Goal: Check status

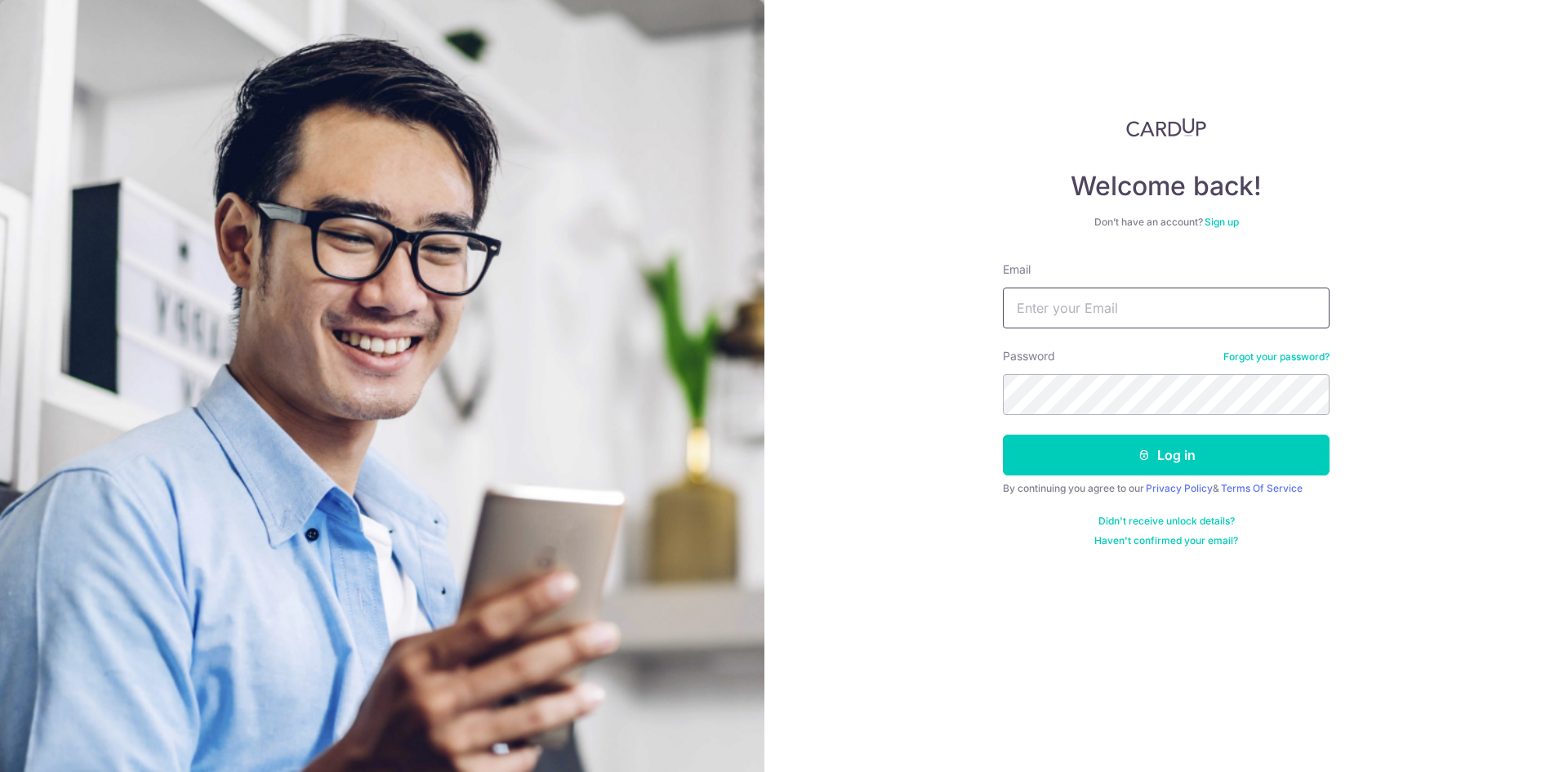
click at [1030, 317] on input "Email" at bounding box center [1166, 308] width 327 height 41
type input "[EMAIL_ADDRESS][DOMAIN_NAME]"
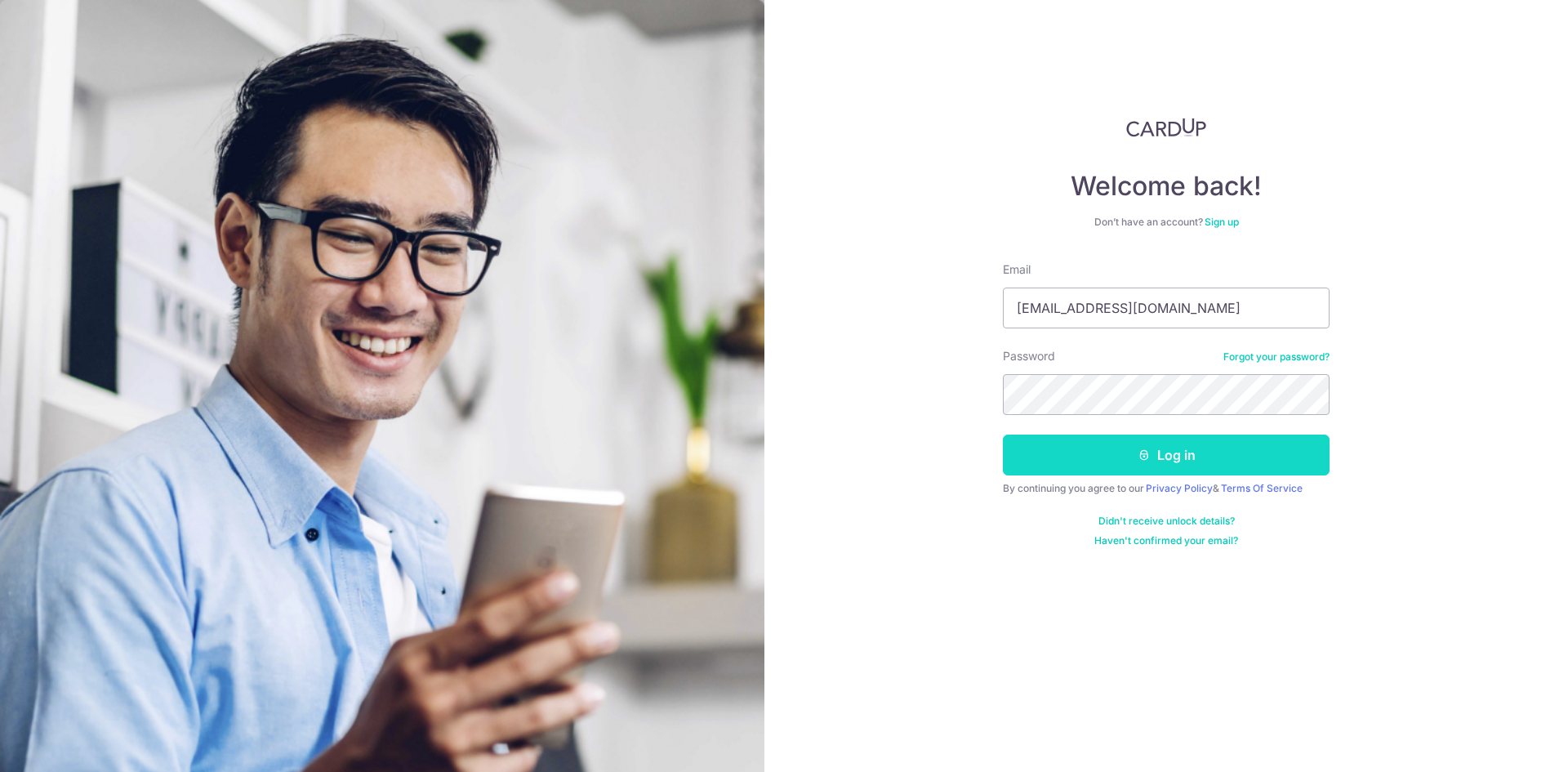
click at [1101, 452] on button "Log in" at bounding box center [1166, 455] width 327 height 41
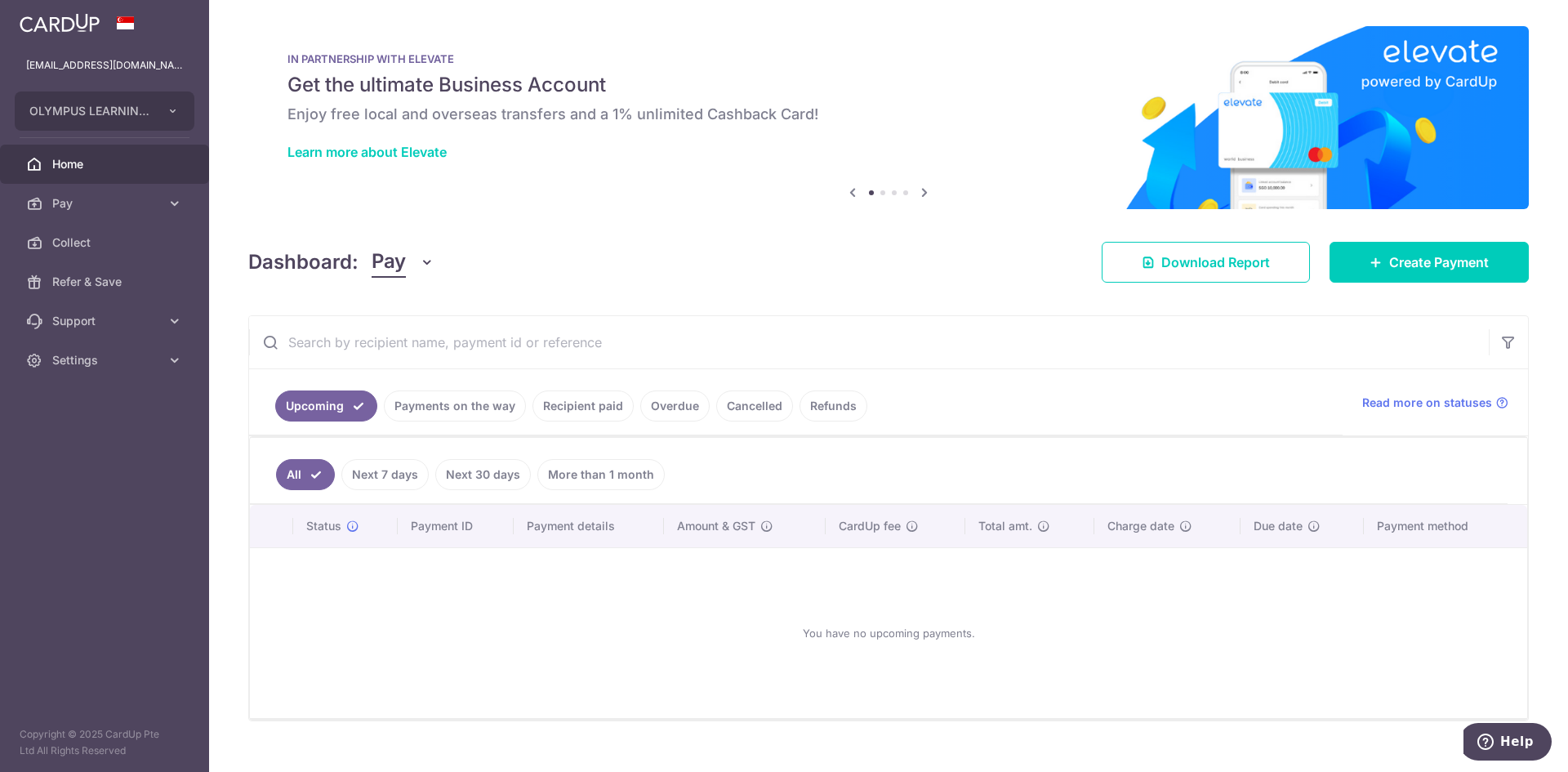
click at [412, 415] on link "Payments on the way" at bounding box center [455, 406] width 142 height 31
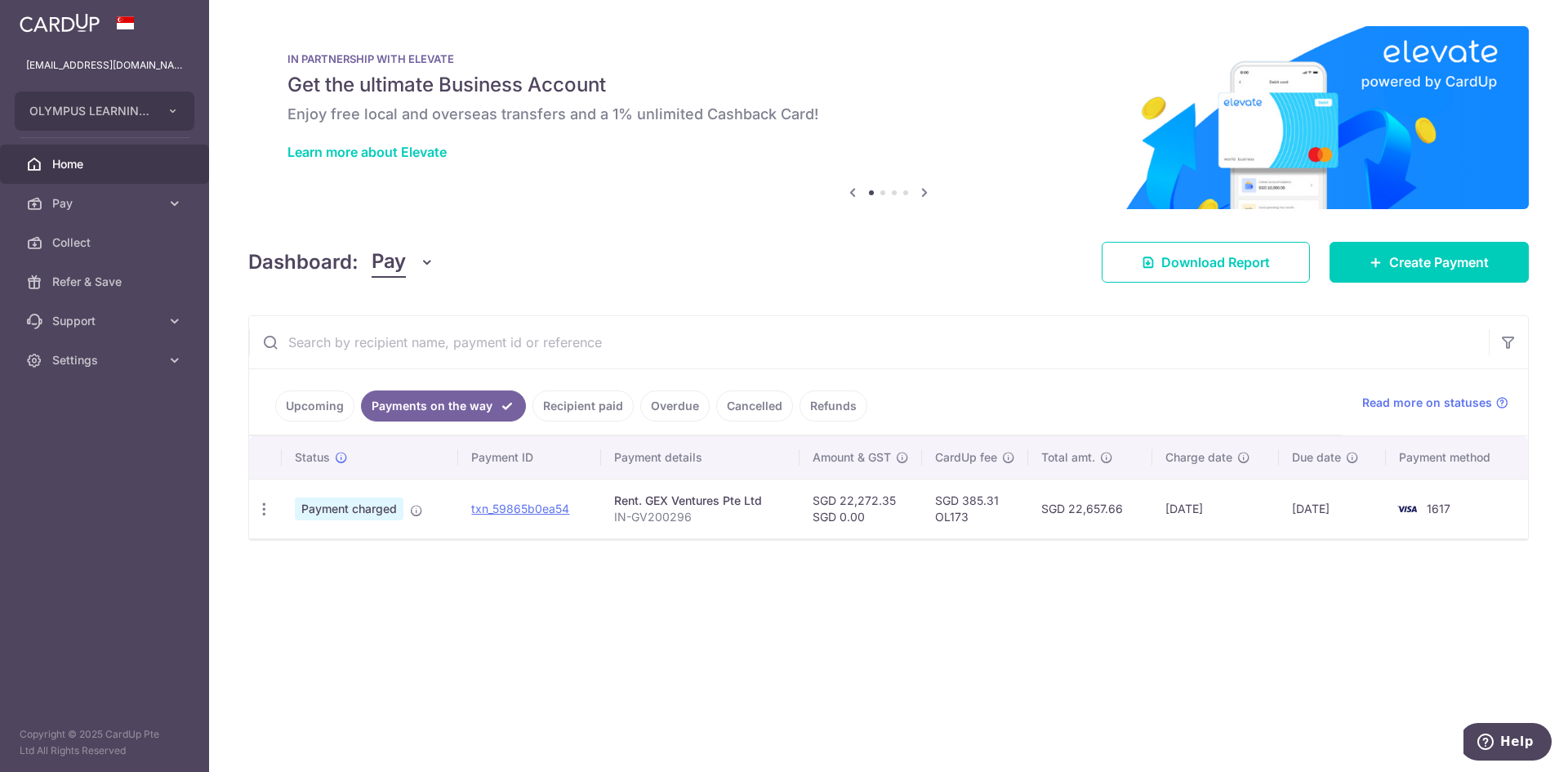
drag, startPoint x: 1180, startPoint y: 513, endPoint x: 1229, endPoint y: 508, distance: 49.3
click at [1229, 508] on td "11/08/2025" at bounding box center [1216, 508] width 127 height 60
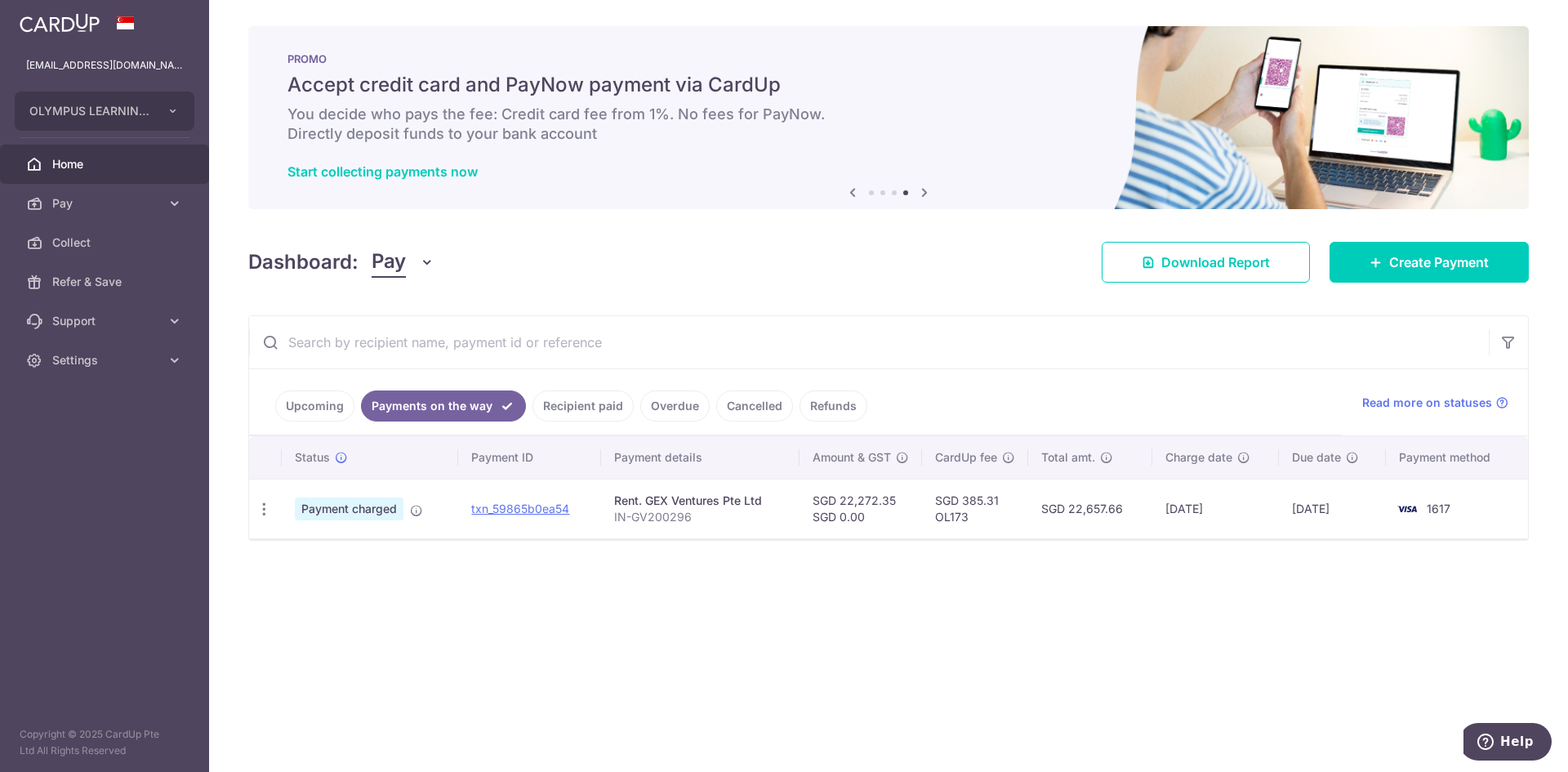
click at [431, 601] on div "× Pause Schedule Pause all future payments in this series Pause just this one p…" at bounding box center [888, 386] width 1358 height 772
click at [908, 172] on div "Start collecting payments now" at bounding box center [888, 171] width 1202 height 16
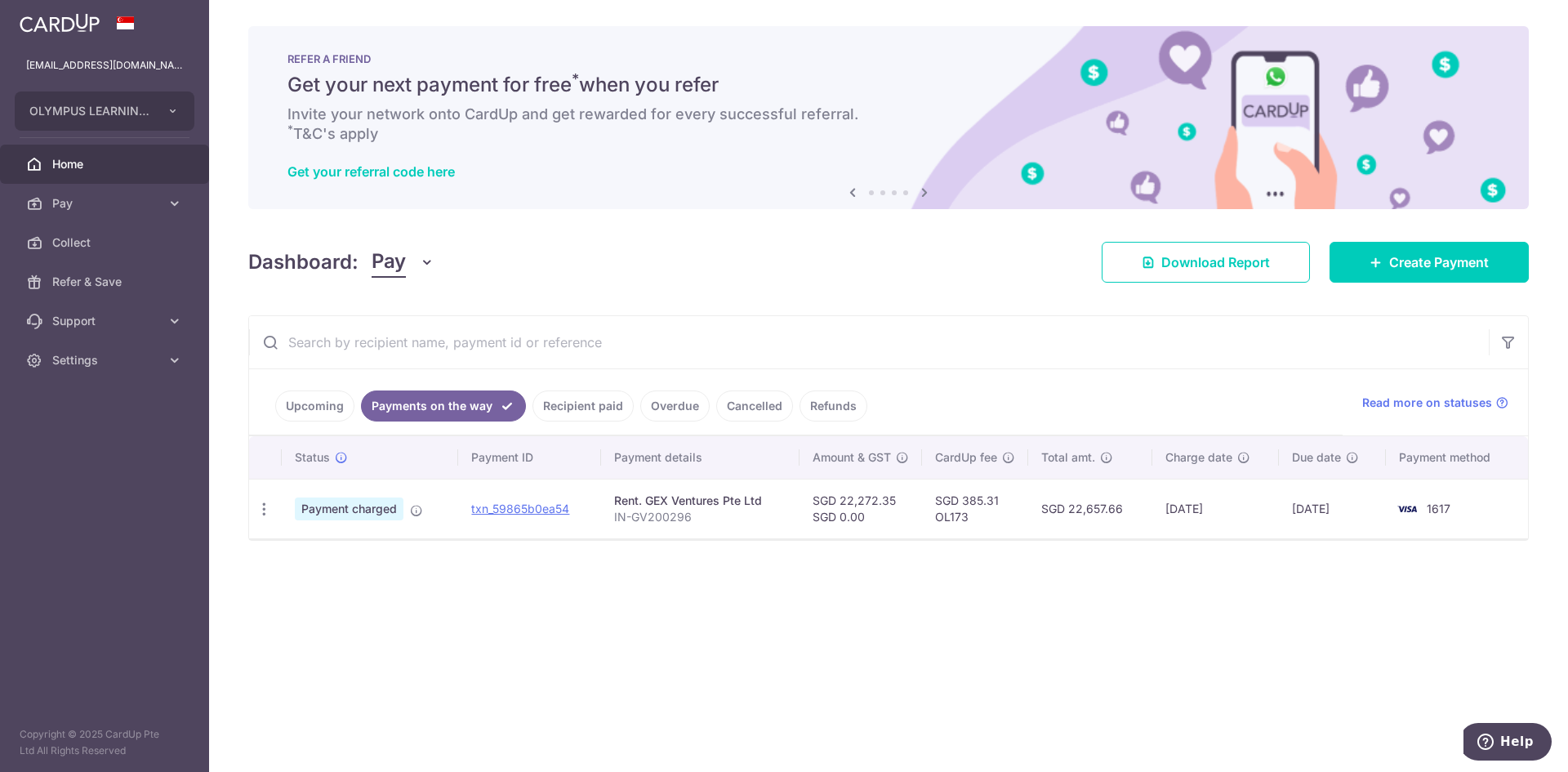
click at [1228, 638] on div "× Pause Schedule Pause all future payments in this series Pause just this one p…" at bounding box center [888, 386] width 1358 height 772
